Goal: Answer question/provide support

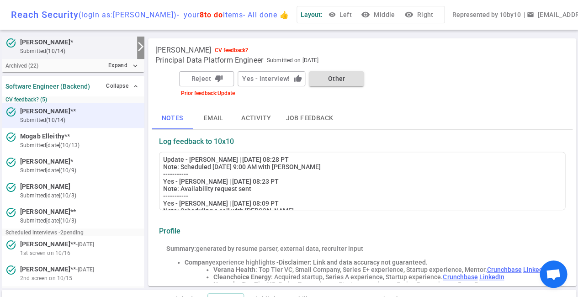
scroll to position [91, 0]
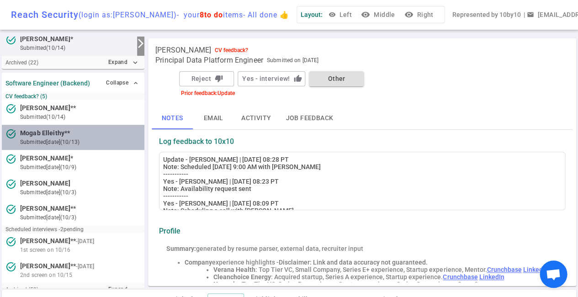
click at [73, 136] on div at bounding box center [105, 133] width 71 height 9
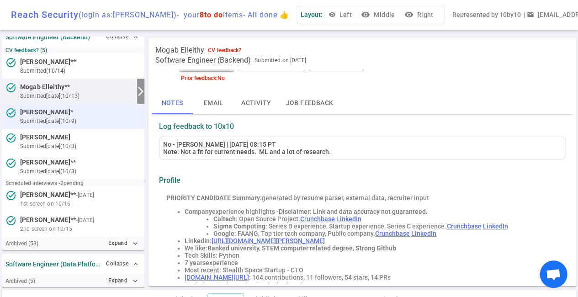
scroll to position [137, 0]
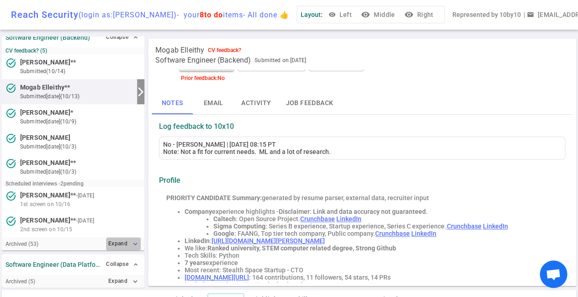
click at [134, 240] on icon "expand_more" at bounding box center [135, 244] width 8 height 8
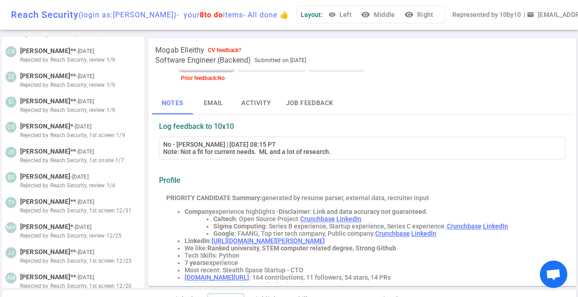
scroll to position [956, 0]
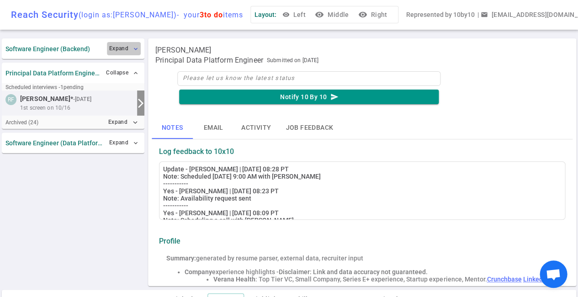
click at [135, 50] on span "expand_more" at bounding box center [135, 48] width 7 height 7
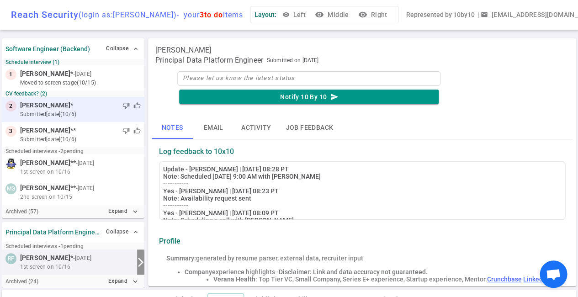
click at [70, 110] on small "submitted [DATE] (10/6)" at bounding box center [80, 114] width 121 height 8
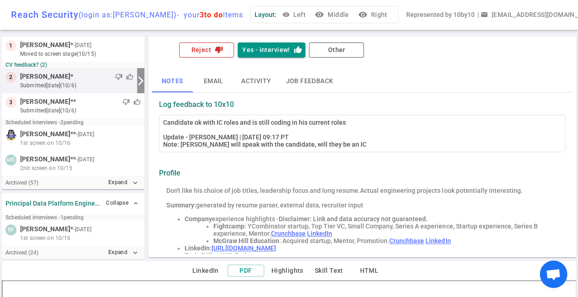
click at [207, 51] on button "Reject thumb_down" at bounding box center [206, 49] width 55 height 15
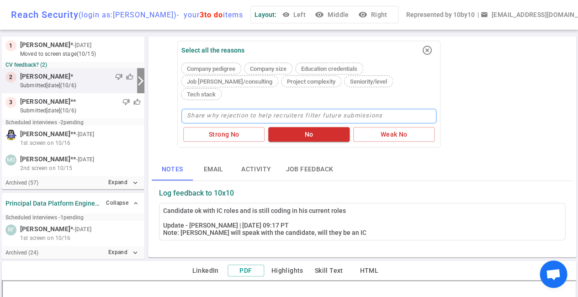
click at [209, 109] on textarea at bounding box center [308, 116] width 255 height 15
type textarea "S"
type textarea "St"
type textarea "Str"
type textarea "Stro"
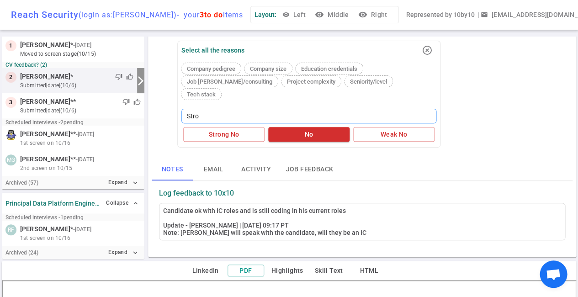
type textarea "Stron"
type textarea "Strong"
type textarea "Stronge"
type textarea "Stronger"
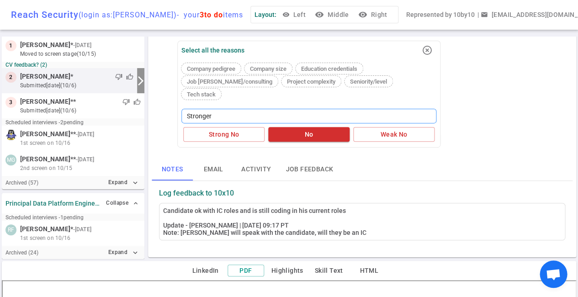
type textarea "Stronger c"
type textarea "Stronger ca"
type textarea "Stronger can"
type textarea "Stronger cand"
type textarea "Stronger [PERSON_NAME]"
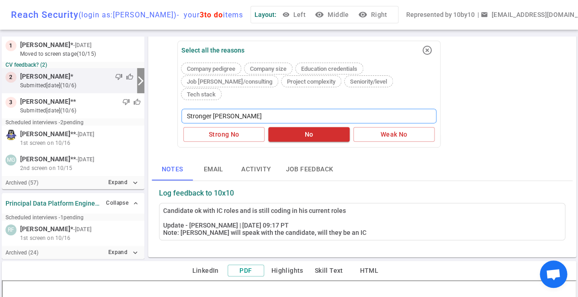
type textarea "Stronger candid"
type textarea "Stronger candida"
type textarea "Stronger candidat"
type textarea "Stronger candidate"
type textarea "Stronger candidates"
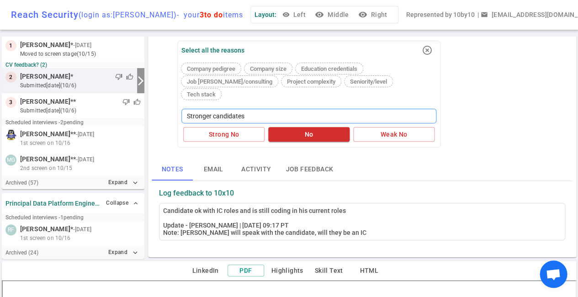
type textarea "Stronger candidates"
type textarea "Stronger candidates i"
type textarea "Stronger candidates in"
type textarea "Stronger candidates in t"
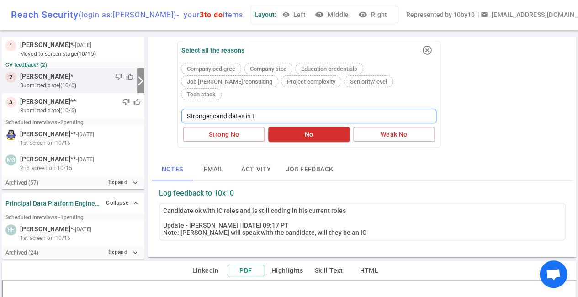
type textarea "Stronger candidates in th"
type textarea "Stronger candidates in the"
type textarea "Stronger candidates in the p"
type textarea "Stronger candidates in the pi"
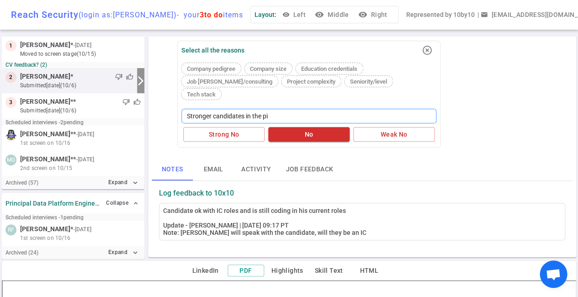
type textarea "Stronger candidates in the pip"
type textarea "Stronger candidates in the pipe"
type textarea "Stronger candidates in the pipel"
type textarea "Stronger candidates in the pipeli"
type textarea "Stronger candidates in the pipelin"
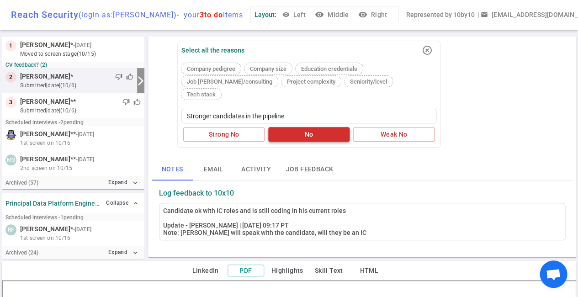
type textarea "Stronger candidates in the pipeline"
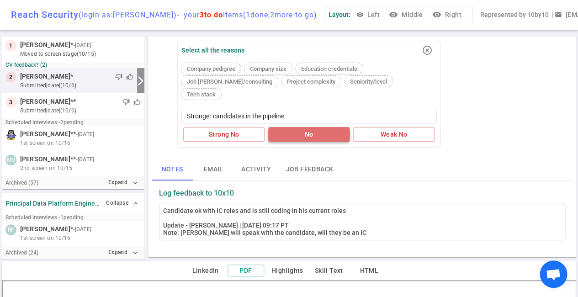
click at [303, 127] on button "No" at bounding box center [308, 134] width 81 height 15
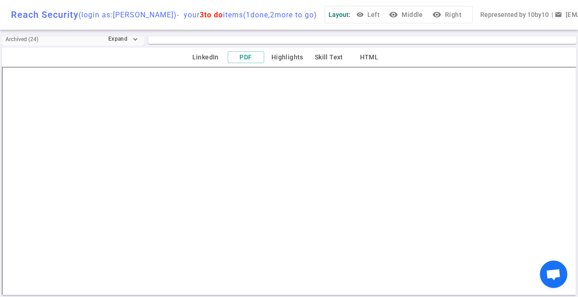
scroll to position [242, 0]
